Goal: Transaction & Acquisition: Purchase product/service

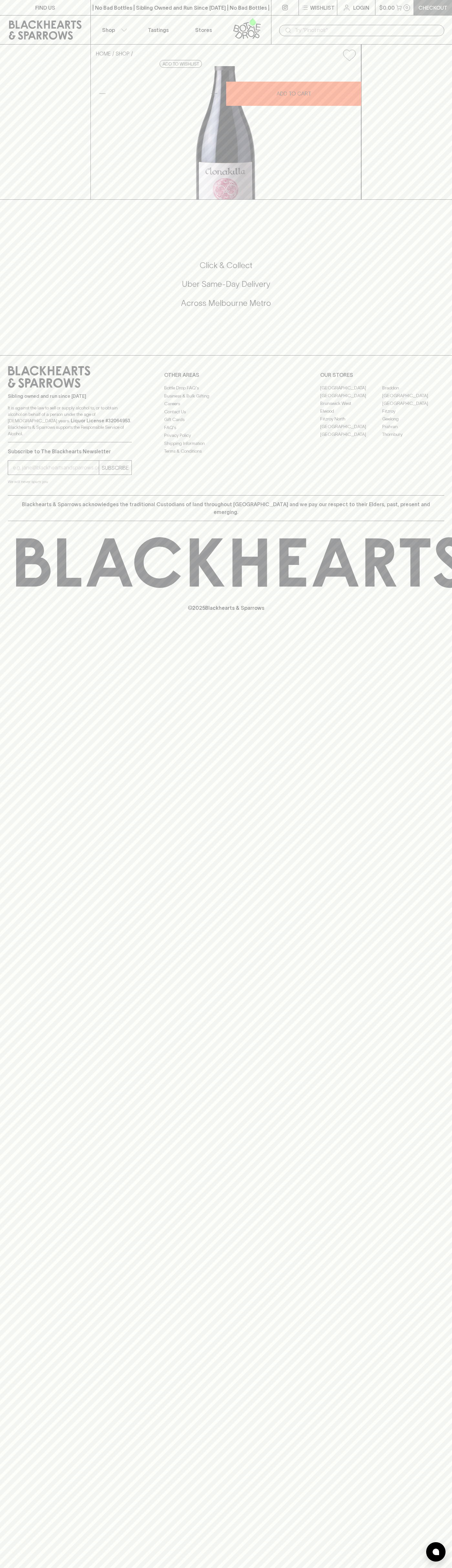
click at [425, 15] on link "Checkout" at bounding box center [433, 7] width 38 height 15
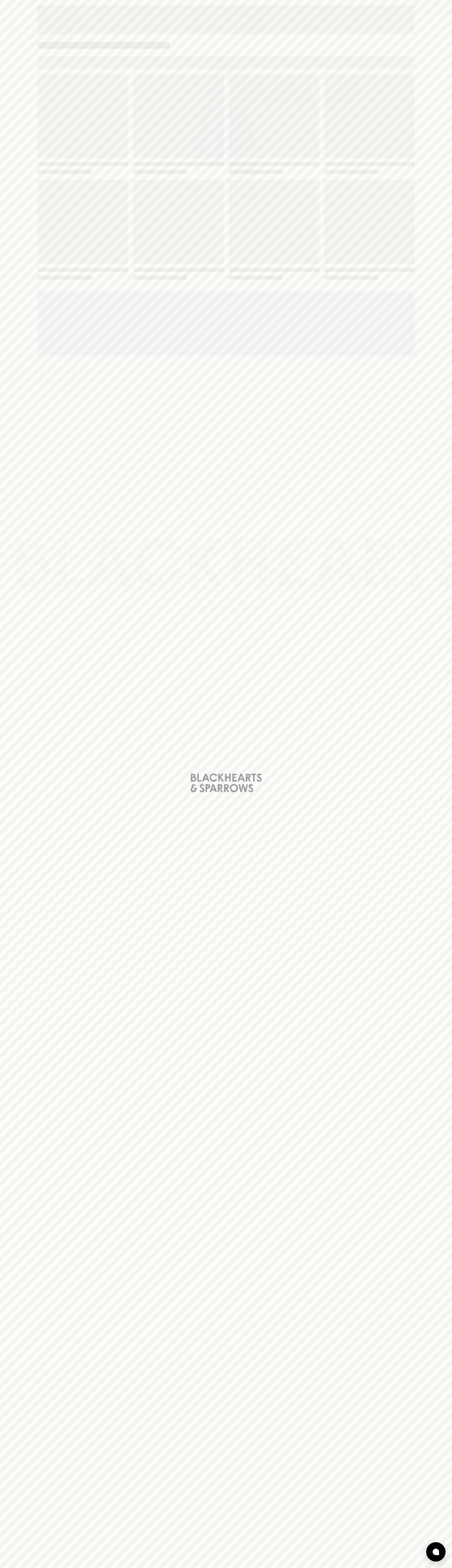
click at [430, 1177] on div "Loading" at bounding box center [226, 784] width 452 height 1568
click at [90, 1567] on html "FIND US | No Bad Bottles | Sibling Owned and Run Since [DATE] | No Bad Bottles …" at bounding box center [226, 784] width 452 height 1568
click at [1, 1479] on div "Loading" at bounding box center [226, 784] width 452 height 1568
